Goal: Navigation & Orientation: Find specific page/section

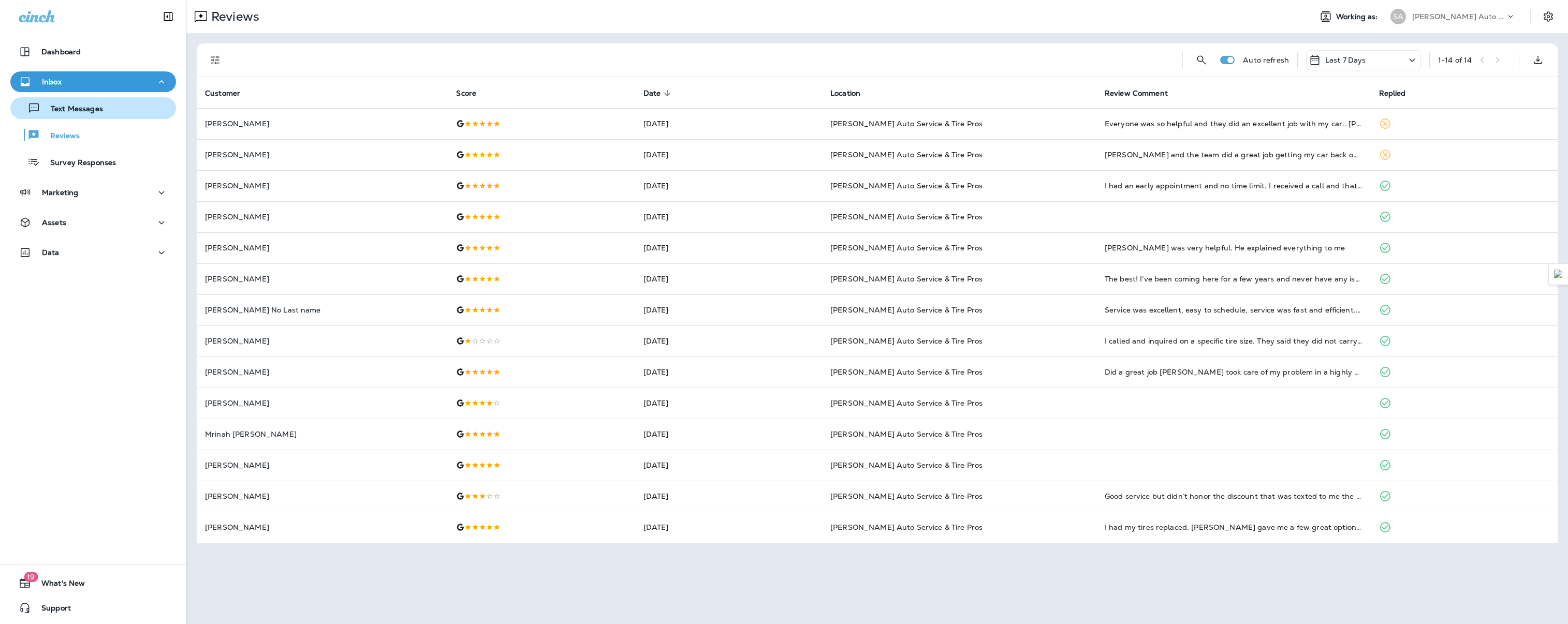
click at [112, 112] on div "Text Messages" at bounding box center [94, 108] width 157 height 16
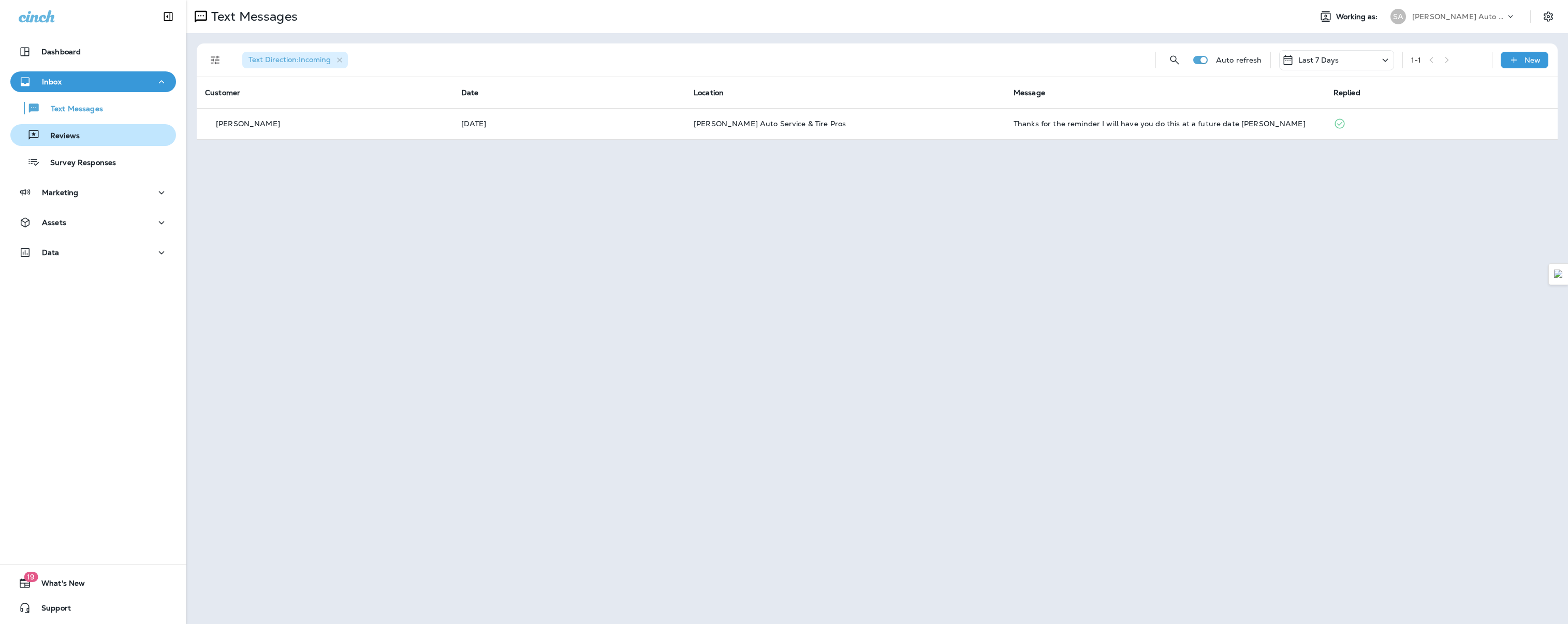
click at [113, 138] on div "Reviews" at bounding box center [94, 135] width 157 height 16
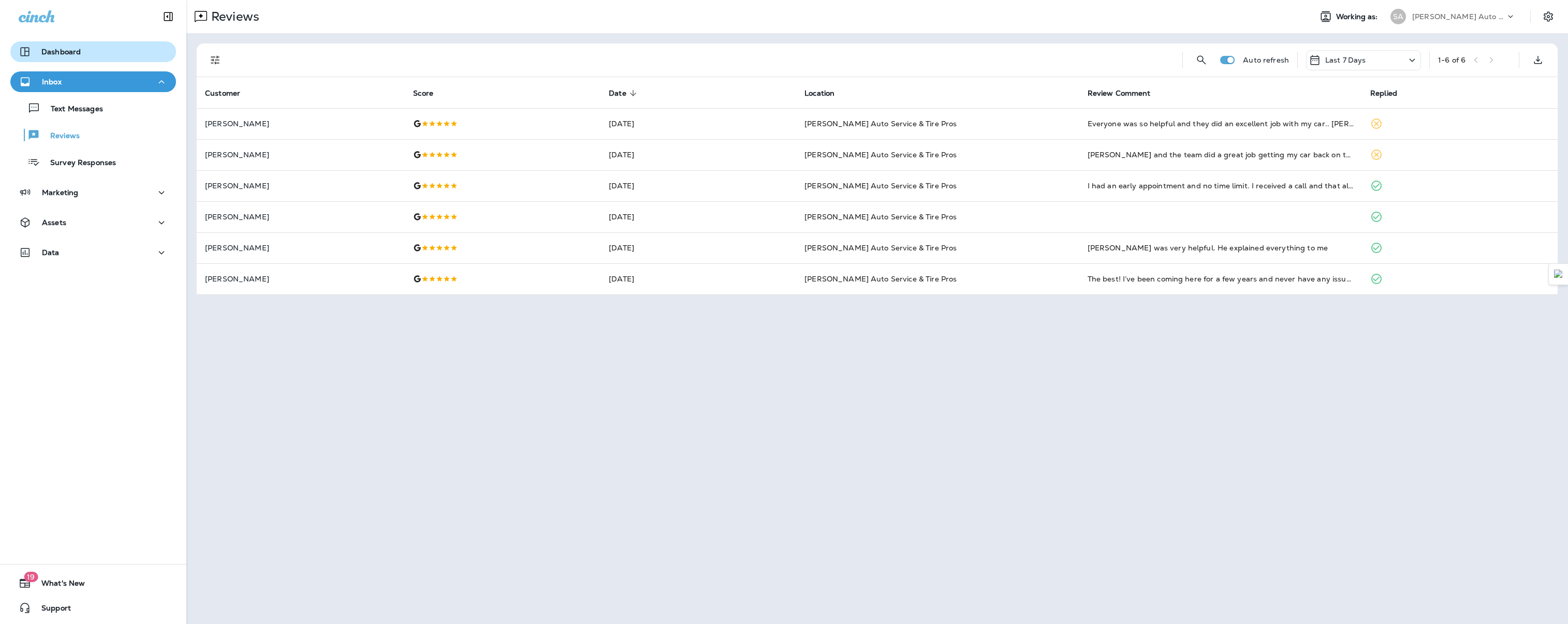
click at [108, 56] on div "Dashboard" at bounding box center [94, 52] width 149 height 12
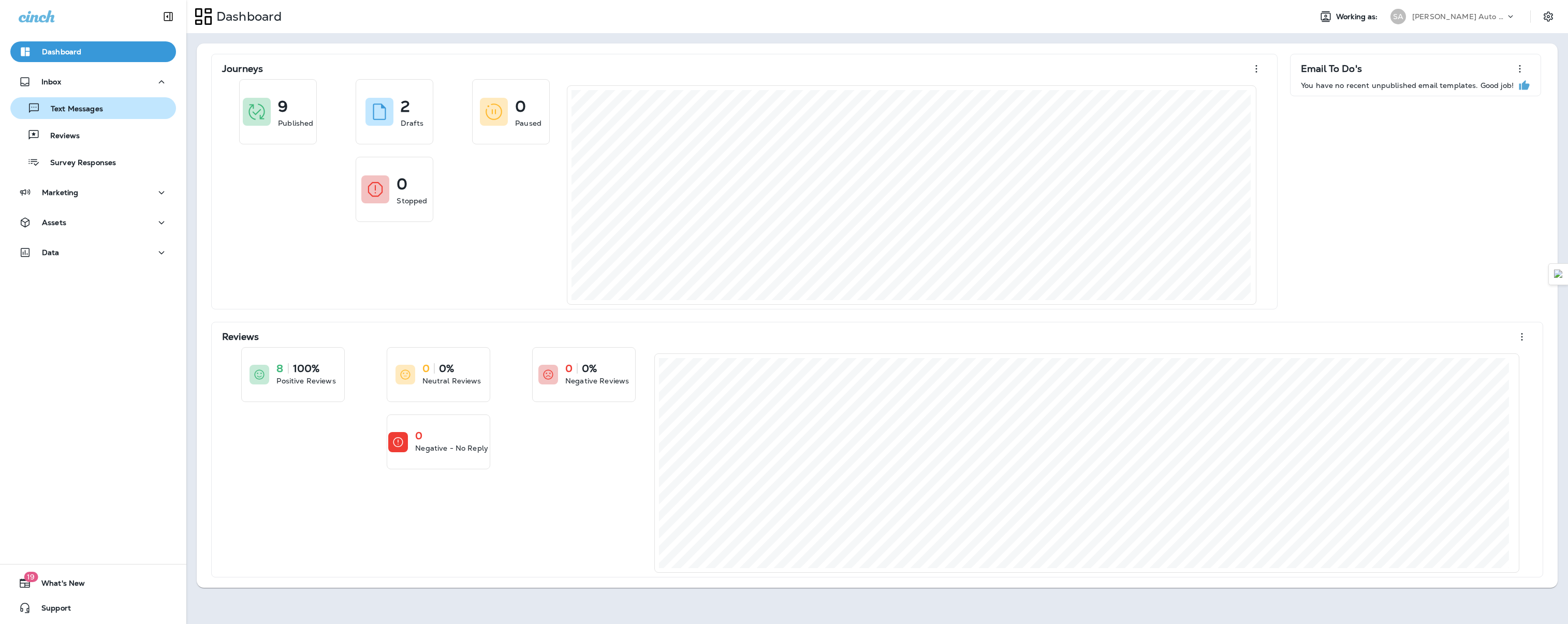
click at [95, 112] on p "Text Messages" at bounding box center [72, 109] width 63 height 10
